Goal: Information Seeking & Learning: Learn about a topic

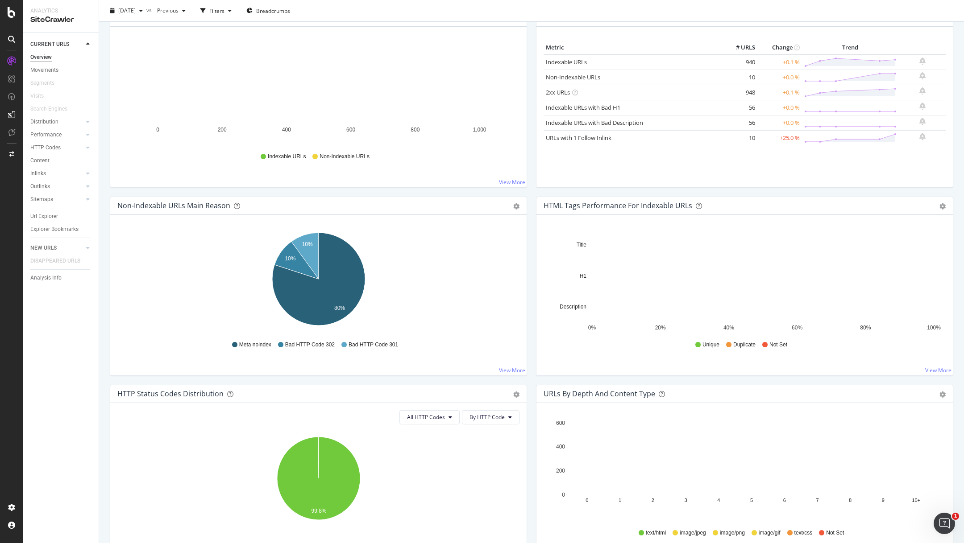
scroll to position [130, 0]
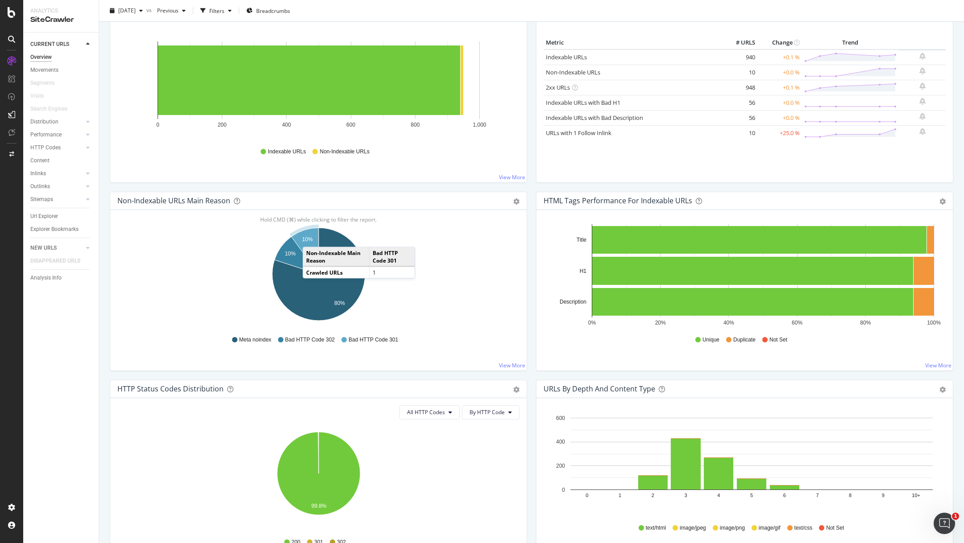
click at [311, 237] on text "10%" at bounding box center [307, 239] width 11 height 6
